Goal: Task Accomplishment & Management: Use online tool/utility

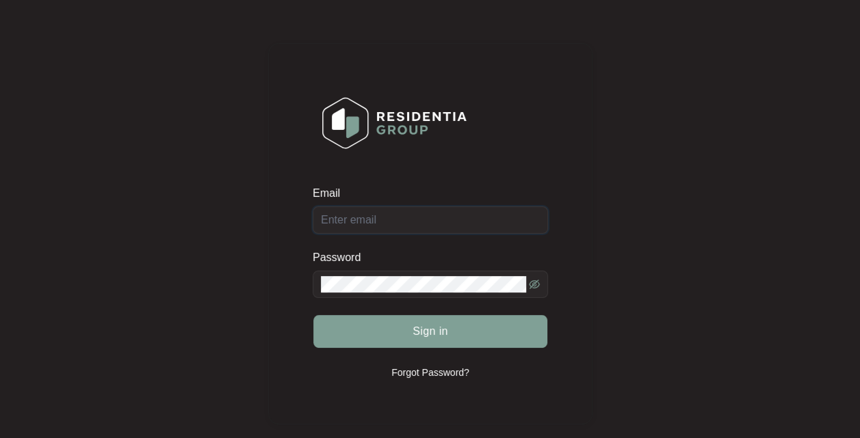
type input "[EMAIL_ADDRESS][DOMAIN_NAME]"
click at [415, 331] on span "Sign in" at bounding box center [430, 332] width 36 height 16
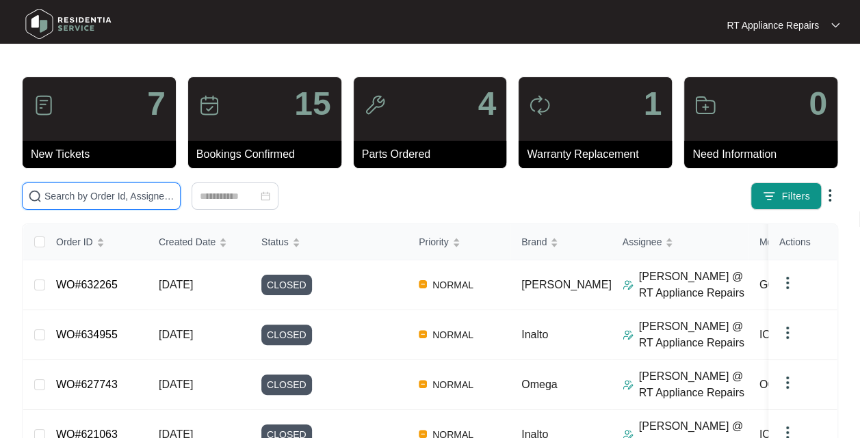
click at [116, 202] on input "text" at bounding box center [109, 196] width 130 height 15
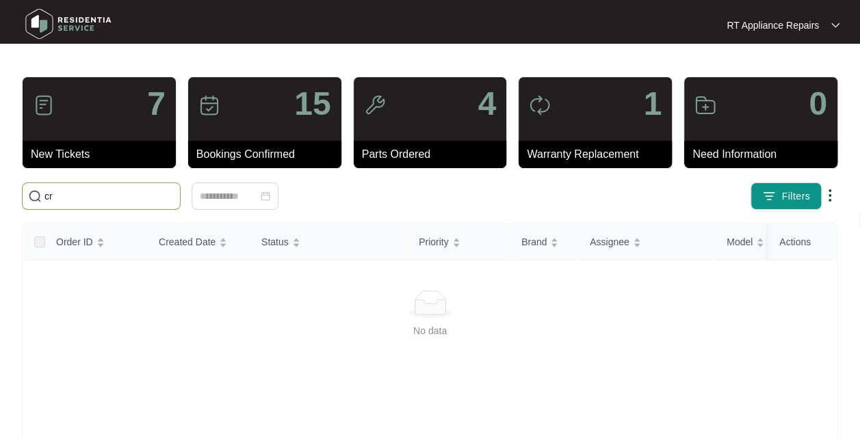
type input "c"
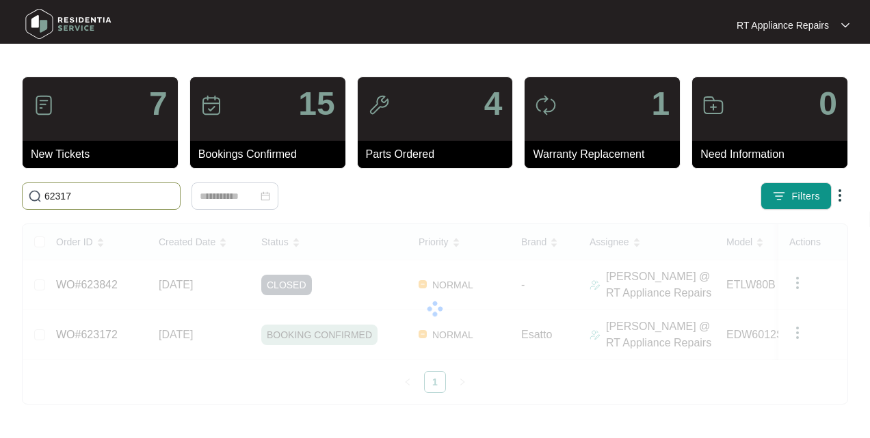
type input "623172"
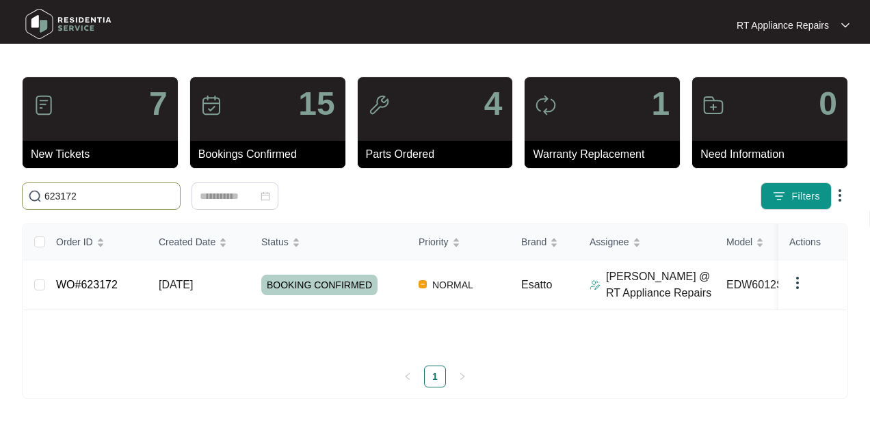
click at [238, 289] on td "[DATE]" at bounding box center [199, 286] width 103 height 50
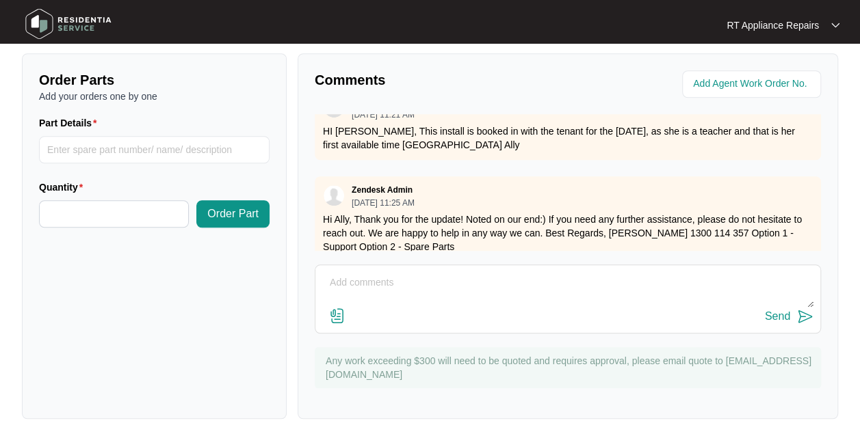
scroll to position [755, 0]
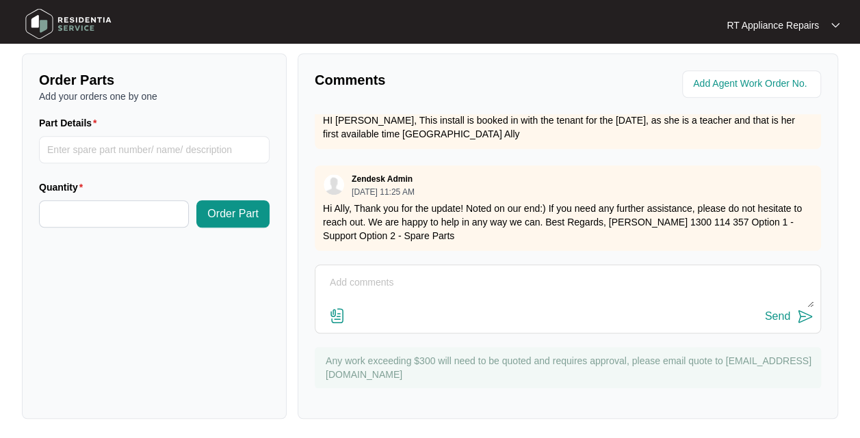
click at [484, 282] on textarea at bounding box center [567, 290] width 491 height 36
type textarea "Replaced old dishwasher with new changeover and tested all ok. New SN: 25030969…"
click at [806, 313] on img at bounding box center [805, 317] width 16 height 16
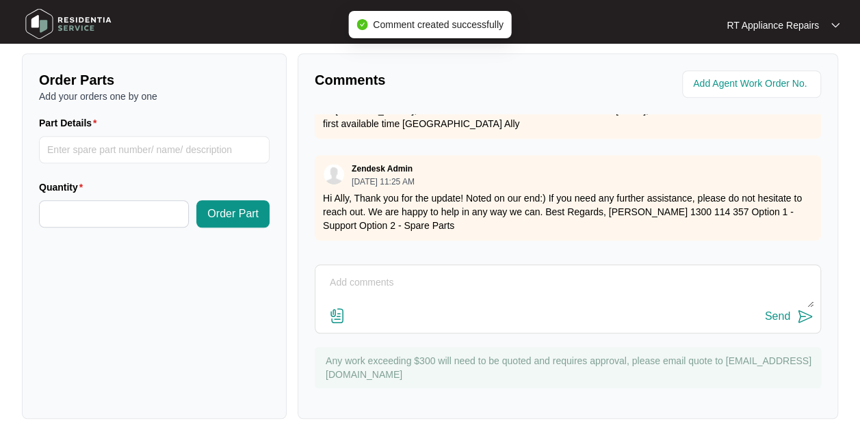
click at [432, 285] on textarea at bounding box center [567, 290] width 491 height 36
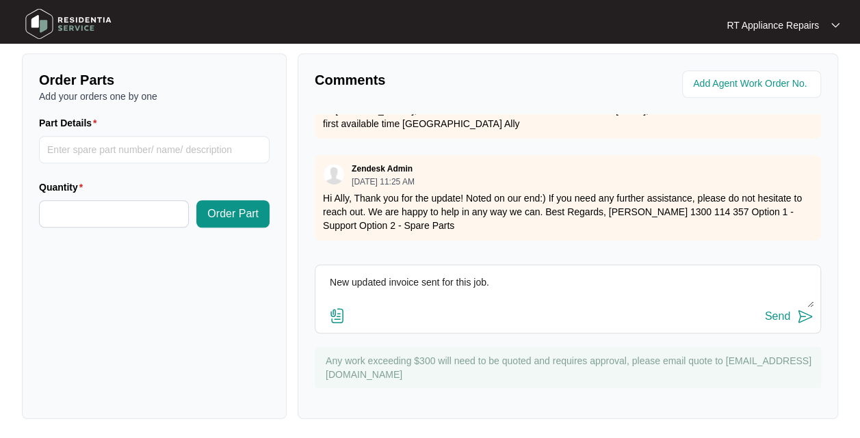
type textarea "New updated invoice sent for this job."
click at [806, 315] on img at bounding box center [805, 317] width 16 height 16
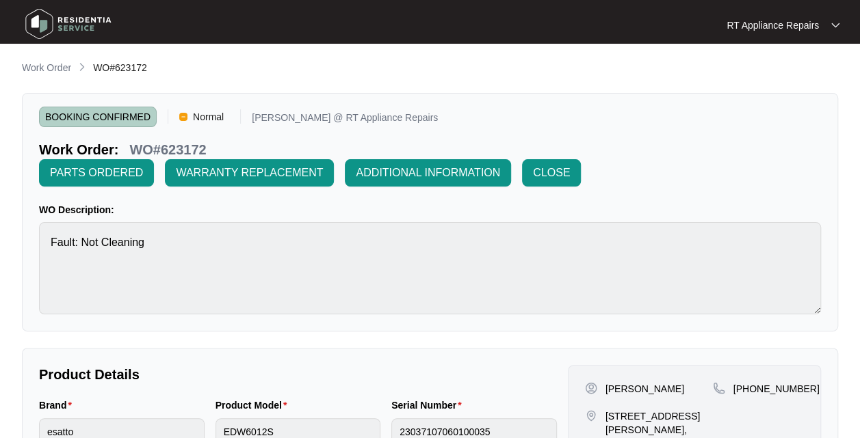
click at [559, 170] on span "CLOSE" at bounding box center [551, 173] width 37 height 16
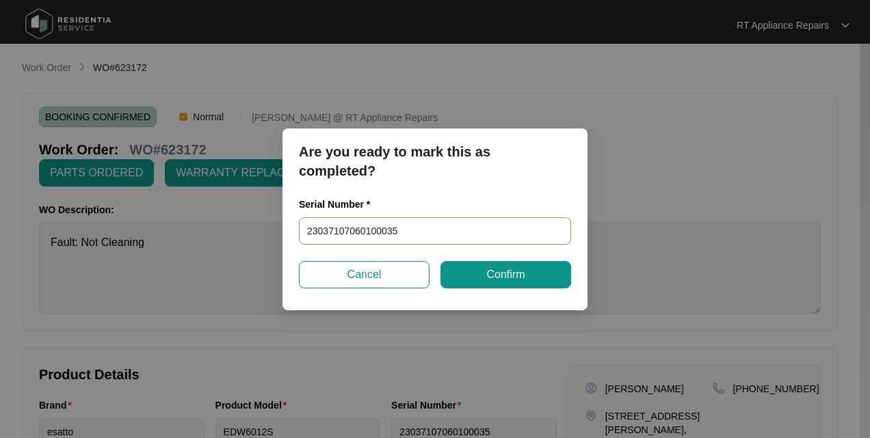
click at [429, 237] on input "23037107060100035" at bounding box center [435, 231] width 272 height 27
type input "25030697010100078"
click at [516, 276] on span "Confirm" at bounding box center [505, 275] width 38 height 16
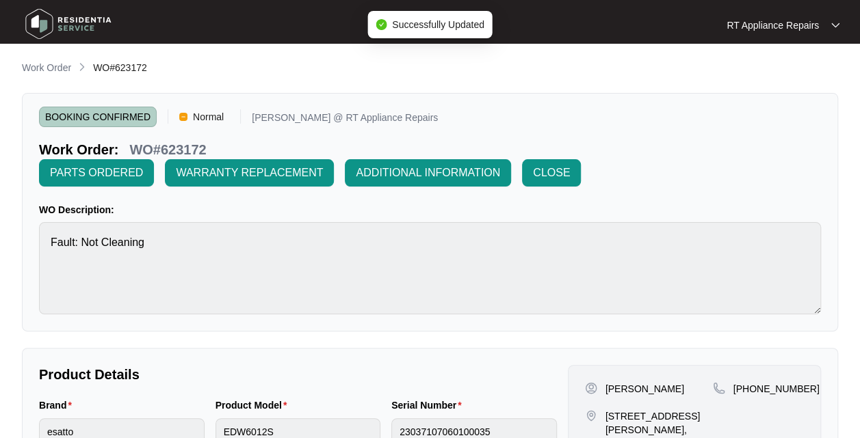
type input "25030697010100078"
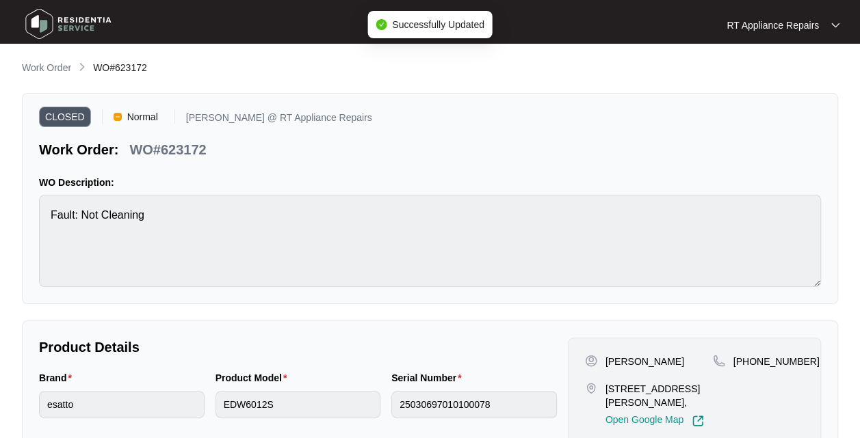
click at [816, 30] on p "RT Appliance Repairs" at bounding box center [772, 25] width 92 height 14
click at [789, 75] on p "Log Out" at bounding box center [793, 73] width 69 height 14
